Goal: Task Accomplishment & Management: Use online tool/utility

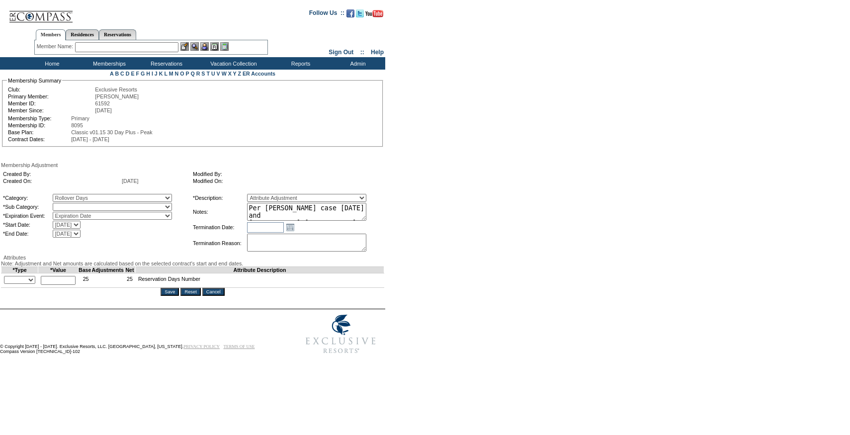
click at [103, 211] on select "Rollover Days" at bounding box center [112, 207] width 119 height 8
select select "782"
click at [73, 205] on select "Rollover Days" at bounding box center [112, 207] width 119 height 8
click at [27, 288] on td "+ - Override *" at bounding box center [19, 281] width 37 height 14
click at [27, 284] on select "+ - Override" at bounding box center [19, 280] width 31 height 8
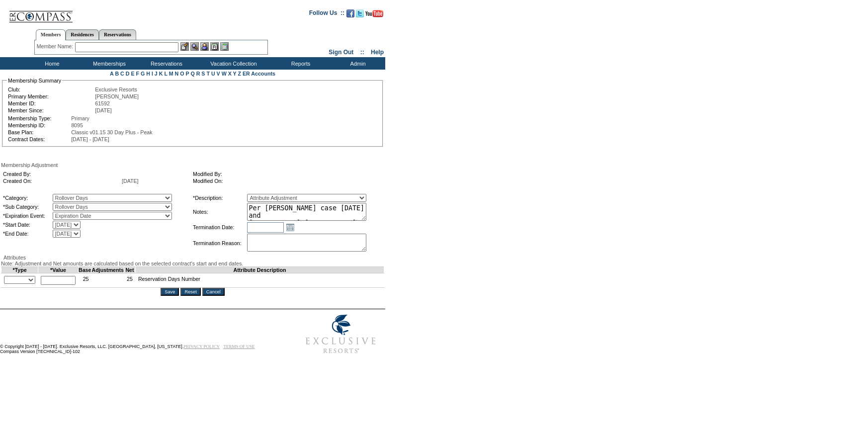
select select "1"
click at [6, 284] on select "+ - Override" at bounding box center [19, 280] width 31 height 8
click at [56, 285] on input "text" at bounding box center [58, 280] width 35 height 9
type input "12"
click at [171, 296] on input "Save" at bounding box center [170, 292] width 18 height 8
